Goal: Complete application form

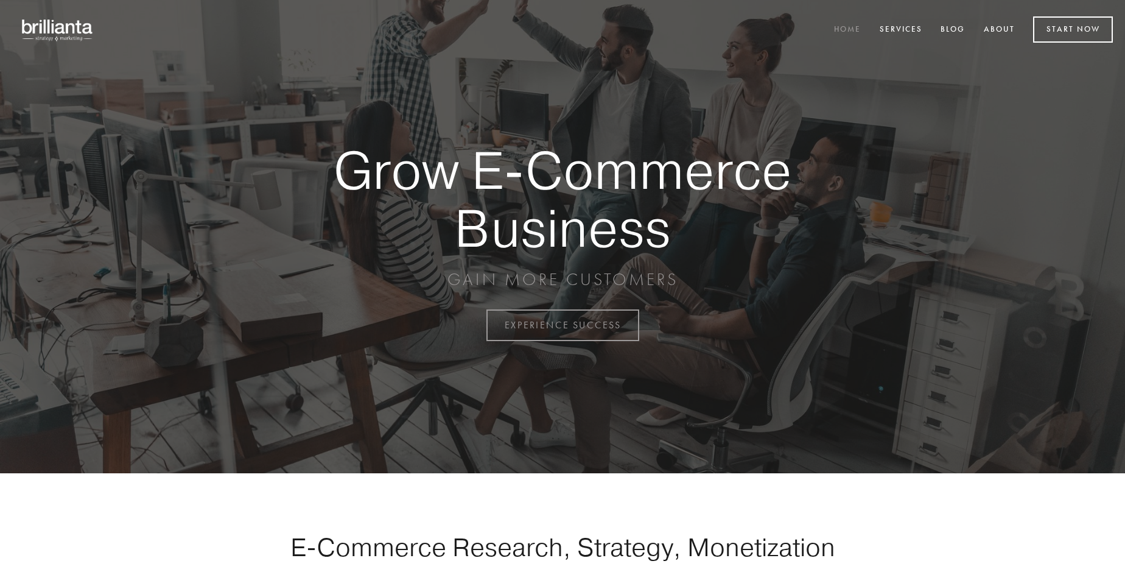
scroll to position [3191, 0]
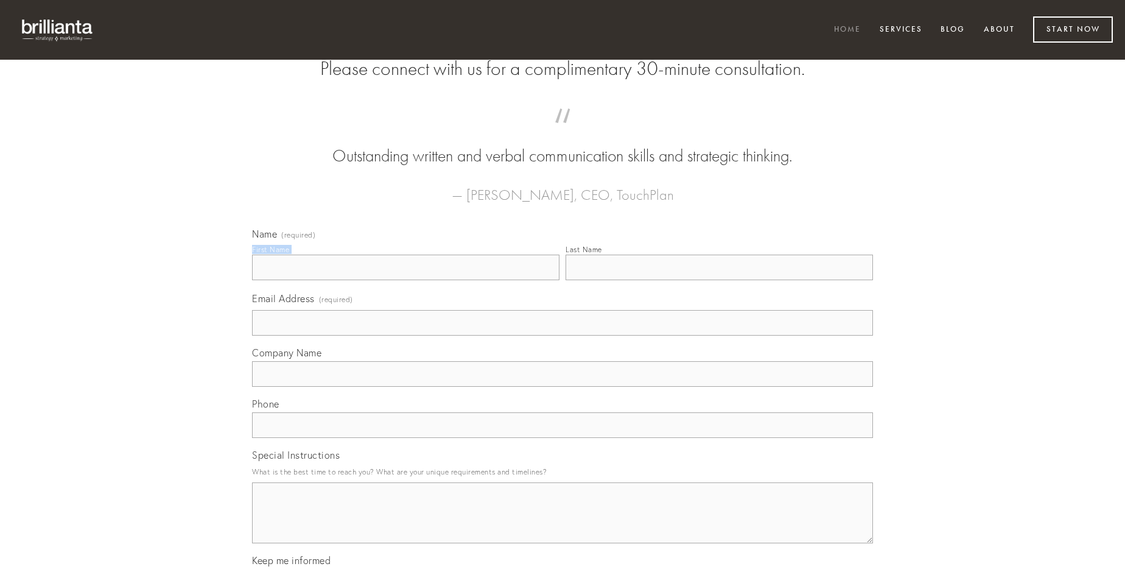
type input "[PERSON_NAME]"
click at [719, 280] on input "Last Name" at bounding box center [718, 267] width 307 height 26
type input "[PERSON_NAME]"
click at [562, 335] on input "Email Address (required)" at bounding box center [562, 323] width 621 height 26
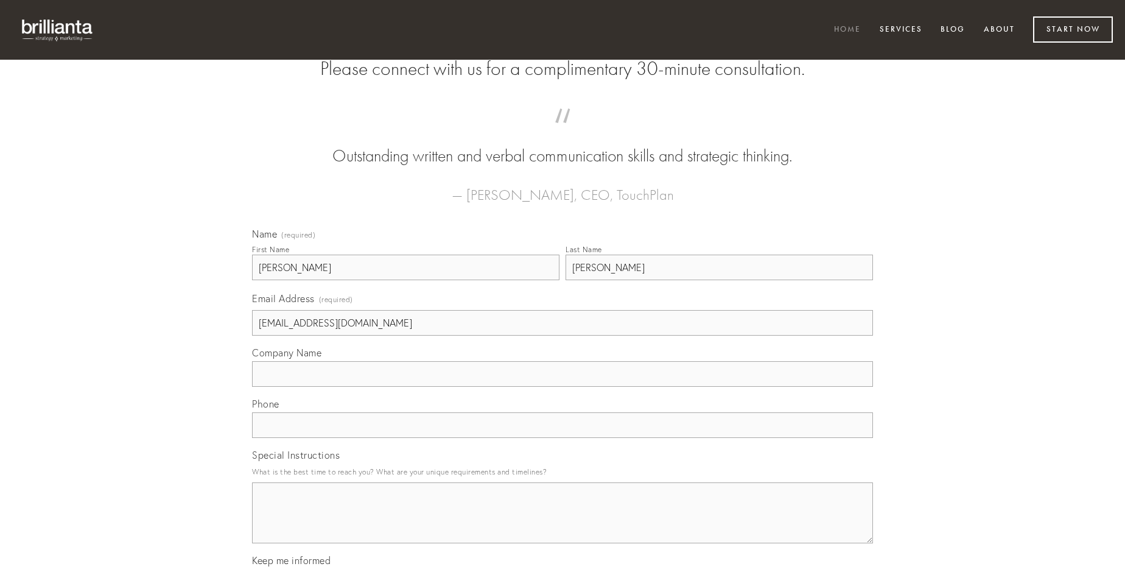
type input "[EMAIL_ADDRESS][DOMAIN_NAME]"
click at [562, 386] on input "Company Name" at bounding box center [562, 374] width 621 height 26
type input "tum"
click at [562, 438] on input "text" at bounding box center [562, 425] width 621 height 26
click at [562, 523] on textarea "Special Instructions" at bounding box center [562, 512] width 621 height 61
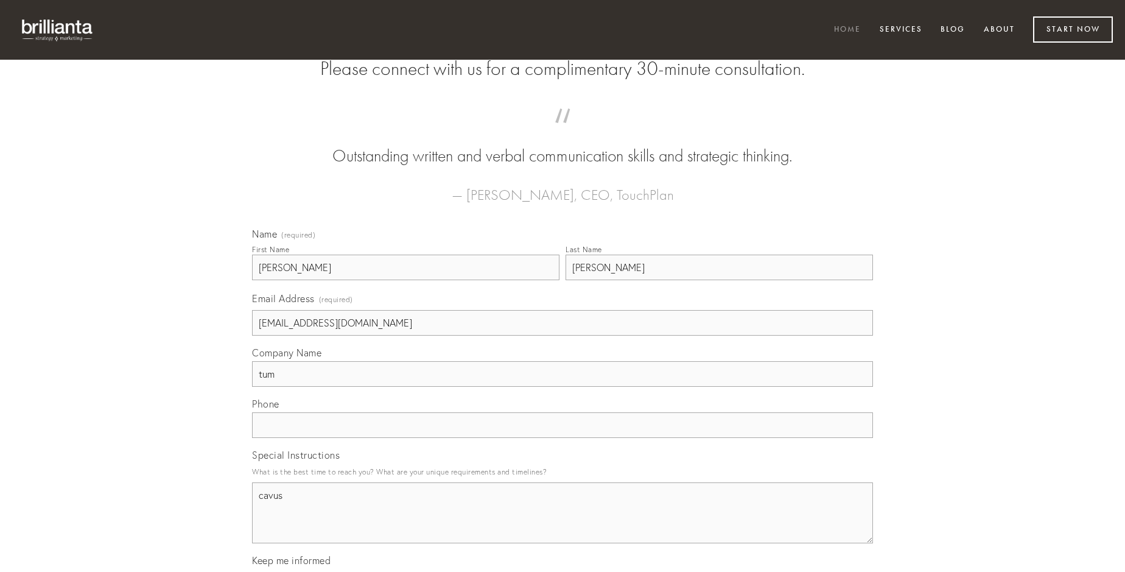
type textarea "cavus"
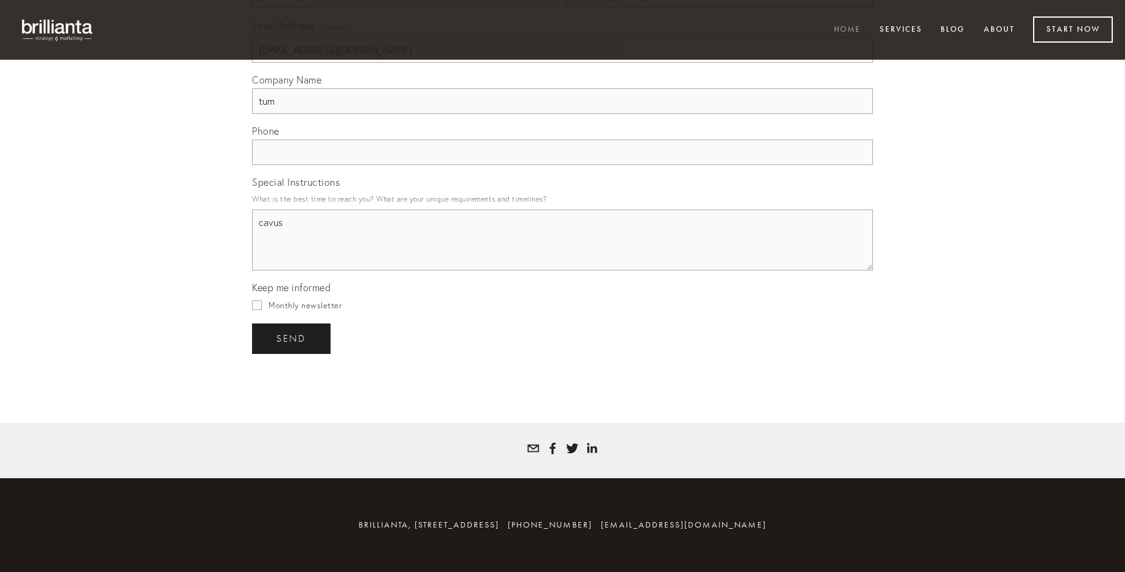
click at [292, 338] on span "send" at bounding box center [291, 338] width 30 height 11
